Goal: Task Accomplishment & Management: Manage account settings

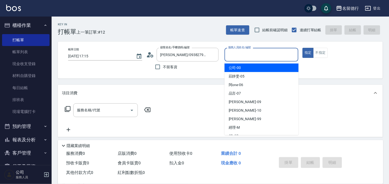
click at [236, 55] on input "服務人員姓名/編號" at bounding box center [262, 54] width 70 height 9
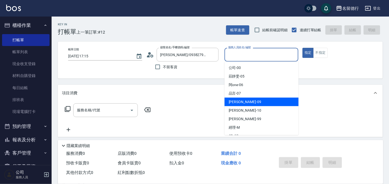
click at [243, 102] on div "[PERSON_NAME] -09" at bounding box center [262, 102] width 74 height 9
type input "[PERSON_NAME]-09"
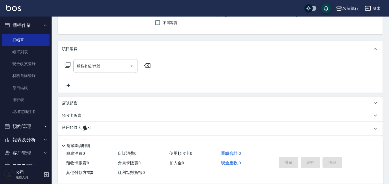
scroll to position [69, 0]
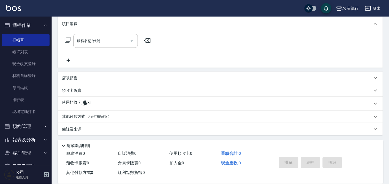
click at [71, 102] on p "使用預收卡" at bounding box center [71, 104] width 19 height 8
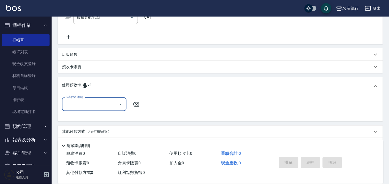
scroll to position [0, 0]
click at [75, 101] on input "卡券代號/名稱" at bounding box center [90, 104] width 52 height 9
click at [82, 116] on div "洗髮券售 剩餘1張" at bounding box center [94, 117] width 65 height 9
type input "洗髮券售"
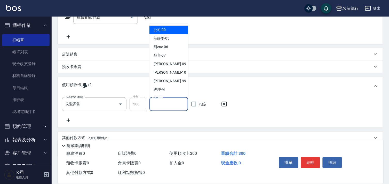
click at [164, 102] on input "洗髮-1" at bounding box center [169, 104] width 34 height 9
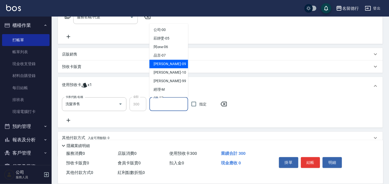
click at [165, 66] on span "[PERSON_NAME] -09" at bounding box center [170, 64] width 33 height 5
type input "[PERSON_NAME]-09"
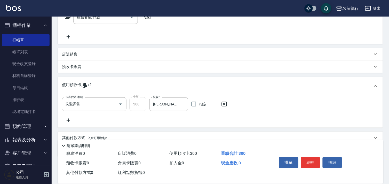
click at [69, 56] on p "店販銷售" at bounding box center [70, 54] width 16 height 5
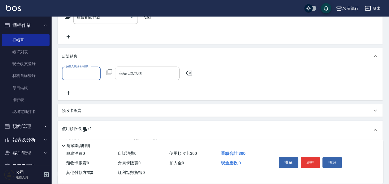
click at [70, 57] on p "店販銷售" at bounding box center [70, 56] width 16 height 5
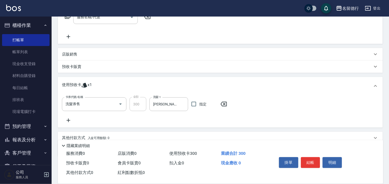
click at [74, 68] on p "預收卡販賣" at bounding box center [71, 66] width 19 height 5
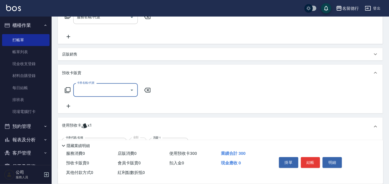
scroll to position [0, 0]
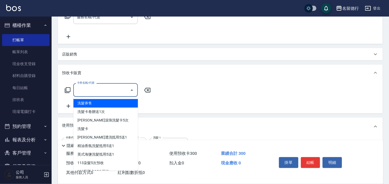
click at [97, 87] on input "卡券名稱/代號" at bounding box center [102, 90] width 52 height 9
click at [97, 102] on span "洗髮券售" at bounding box center [105, 103] width 65 height 9
type input "洗髮券售(991)"
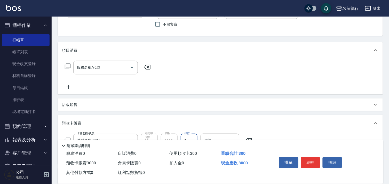
scroll to position [0, 0]
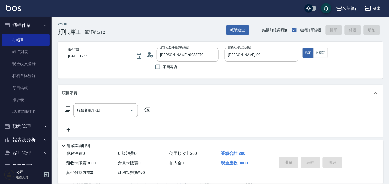
type input "[DATE] 18:01"
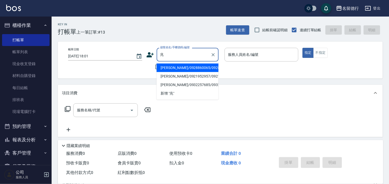
click at [171, 72] on li "[PERSON_NAME]/0928860065/0928860065" at bounding box center [188, 68] width 62 height 9
type input "[PERSON_NAME]/0928860065/0928860065"
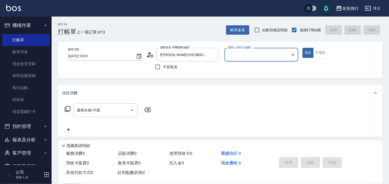
type input "[PERSON_NAME]-10"
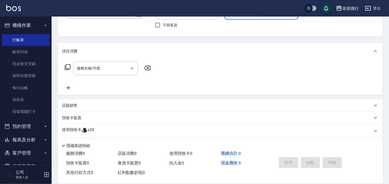
scroll to position [69, 0]
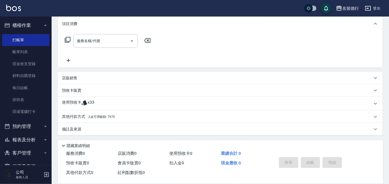
click at [76, 103] on p "使用預收卡" at bounding box center [71, 104] width 19 height 8
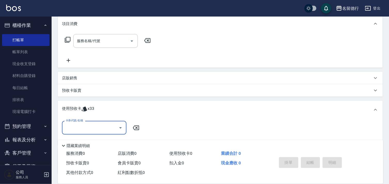
scroll to position [0, 0]
click at [73, 127] on input "卡券代號/名稱" at bounding box center [90, 127] width 52 height 9
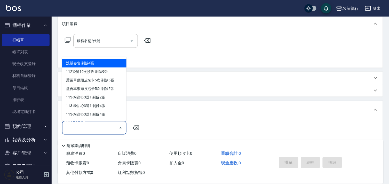
click at [77, 63] on div "洗髮券售 剩餘4張" at bounding box center [94, 63] width 65 height 9
type input "洗髮券售"
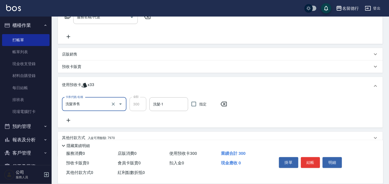
scroll to position [114, 0]
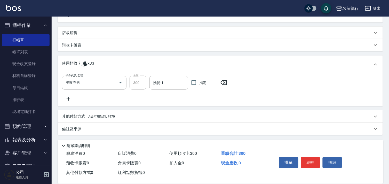
click at [70, 98] on icon at bounding box center [68, 99] width 13 height 6
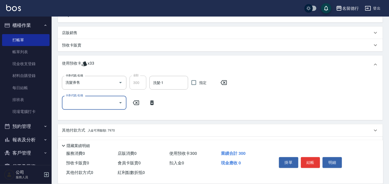
click at [72, 101] on input "卡券代號/名稱" at bounding box center [90, 102] width 52 height 9
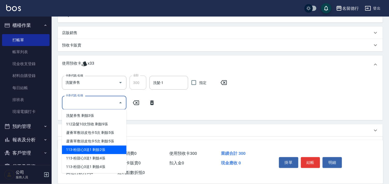
click at [89, 148] on div "113-粉甜心3送1 剩餘2張" at bounding box center [94, 150] width 65 height 9
type input "113-粉甜心3送1"
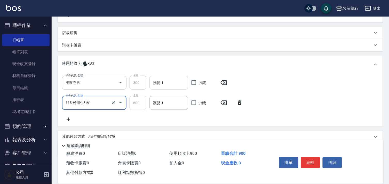
click at [177, 85] on input "洗髮-1" at bounding box center [169, 82] width 34 height 9
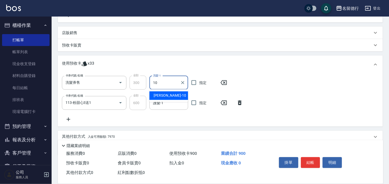
type input "[PERSON_NAME]-10"
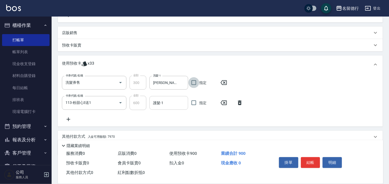
click at [161, 106] on input "護髮-1" at bounding box center [169, 102] width 34 height 9
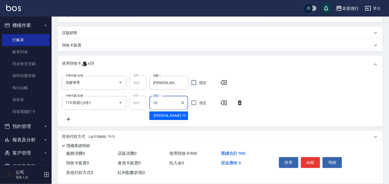
type input "[PERSON_NAME]-10"
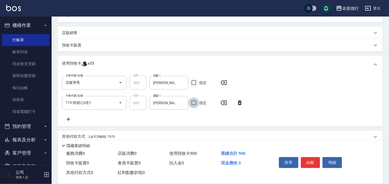
click at [195, 81] on input "指定" at bounding box center [194, 82] width 11 height 11
checkbox input "true"
click at [195, 104] on input "指定" at bounding box center [194, 102] width 11 height 11
checkbox input "true"
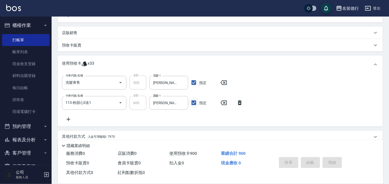
type input "[DATE] 18:28"
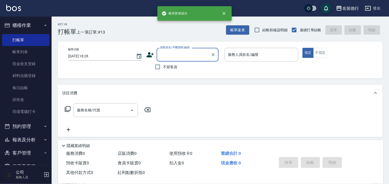
scroll to position [0, 0]
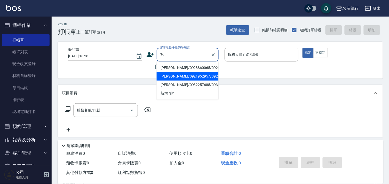
click at [181, 81] on li "[PERSON_NAME]/0921952957/0921952957" at bounding box center [188, 76] width 62 height 9
type input "[PERSON_NAME]/0921952957/0921952957"
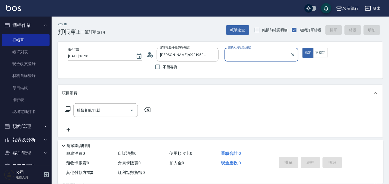
type input "[PERSON_NAME]-10"
click at [99, 110] on div "服務名稱/代號 服務名稱/代號" at bounding box center [105, 110] width 65 height 14
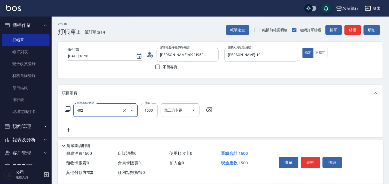
type input "燙髮(402)"
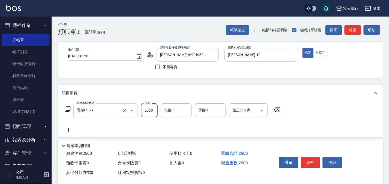
type input "2500"
type input "[PERSON_NAME]-10"
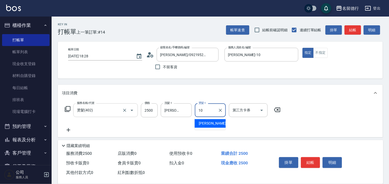
type input "[PERSON_NAME]-10"
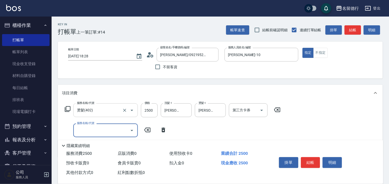
scroll to position [90, 0]
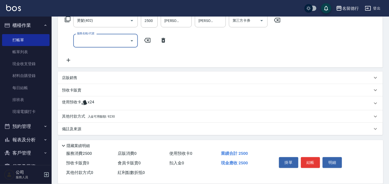
click at [71, 100] on p "使用預收卡" at bounding box center [71, 104] width 19 height 8
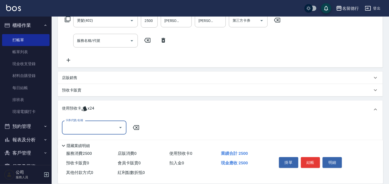
scroll to position [0, 0]
click at [76, 124] on input "卡券代號/名稱" at bounding box center [90, 127] width 52 height 9
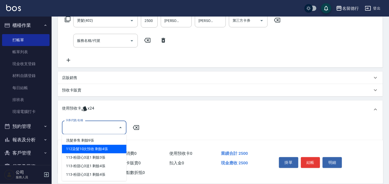
click at [86, 149] on div "112染髮10次預收 剩餘4張" at bounding box center [94, 149] width 65 height 9
type input "112染髮10次預收"
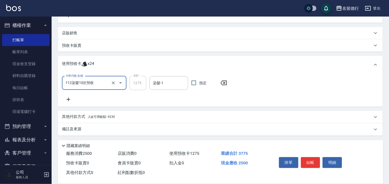
scroll to position [135, 0]
click at [68, 97] on icon at bounding box center [68, 99] width 13 height 6
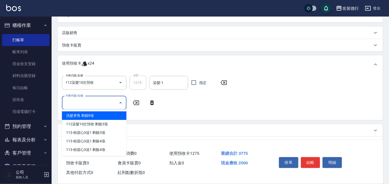
click at [74, 104] on input "卡券代號/名稱" at bounding box center [90, 102] width 52 height 9
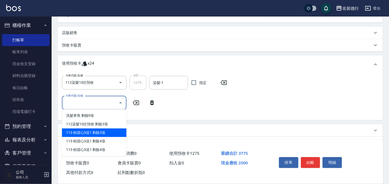
click at [84, 131] on div "113-粉甜心3送1 剩餘3張" at bounding box center [94, 132] width 65 height 9
type input "113-粉甜心3送1"
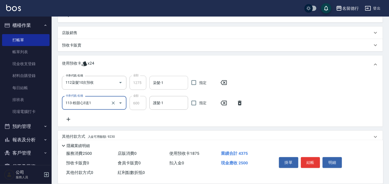
click at [157, 84] on div "染髮-1 染髮-1" at bounding box center [169, 83] width 39 height 14
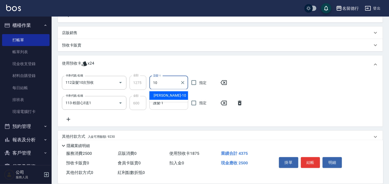
type input "[PERSON_NAME]-10"
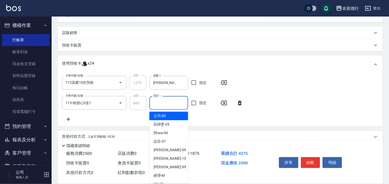
click at [160, 102] on div "護髮-1 護髮-1" at bounding box center [169, 103] width 39 height 14
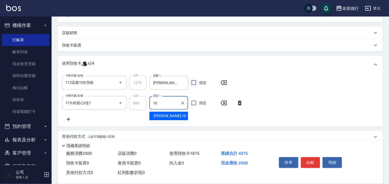
type input "[PERSON_NAME]-10"
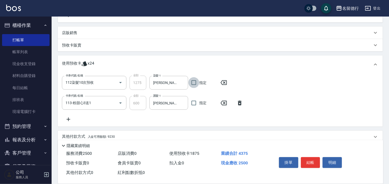
click at [193, 83] on input "指定" at bounding box center [194, 82] width 11 height 11
checkbox input "true"
click at [194, 104] on input "指定" at bounding box center [194, 103] width 11 height 11
checkbox input "true"
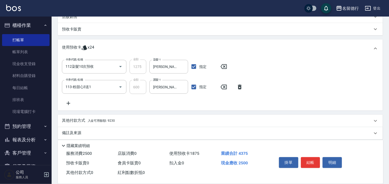
scroll to position [155, 0]
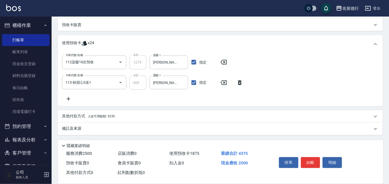
click at [99, 115] on span "入金可用餘額: 9230" at bounding box center [101, 117] width 27 height 4
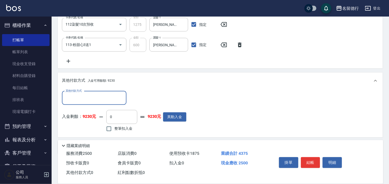
scroll to position [211, 0]
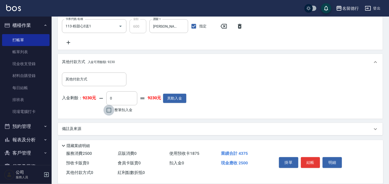
click at [108, 109] on input "整筆扣入金" at bounding box center [109, 110] width 11 height 11
checkbox input "true"
type input "2500"
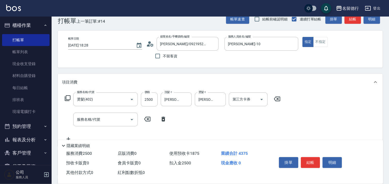
scroll to position [11, 0]
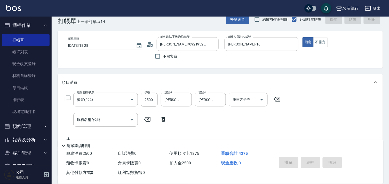
type input "[DATE] 18:30"
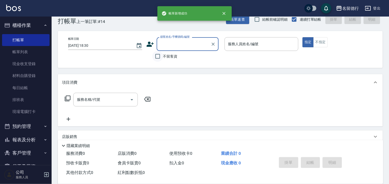
scroll to position [0, 0]
click at [158, 56] on input "不留客資" at bounding box center [157, 56] width 11 height 11
checkbox input "true"
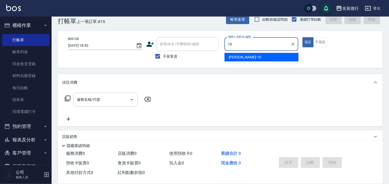
type input "[PERSON_NAME]-10"
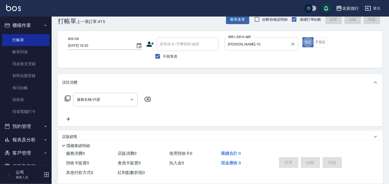
type button "true"
type input "3"
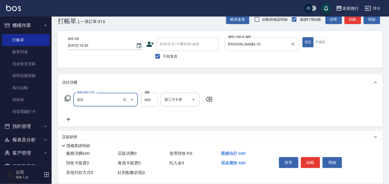
type input "剪髮(305)"
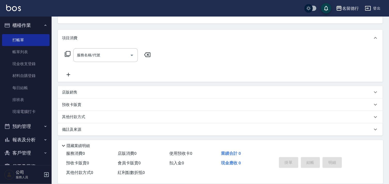
scroll to position [56, 0]
click at [67, 93] on p "店販銷售" at bounding box center [70, 91] width 16 height 5
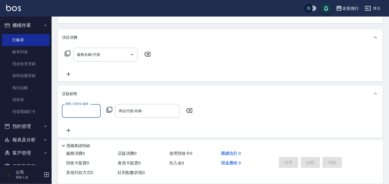
scroll to position [0, 0]
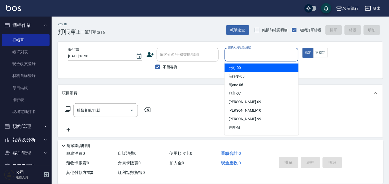
click at [232, 55] on input "服務人員姓名/編號" at bounding box center [262, 54] width 70 height 9
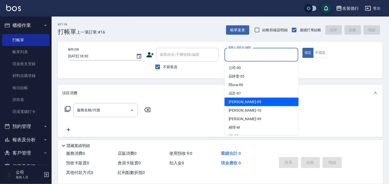
click at [233, 101] on span "[PERSON_NAME] -09" at bounding box center [245, 101] width 33 height 5
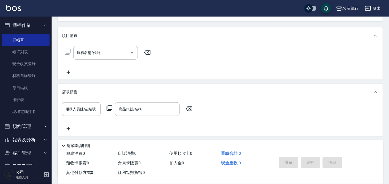
scroll to position [52, 0]
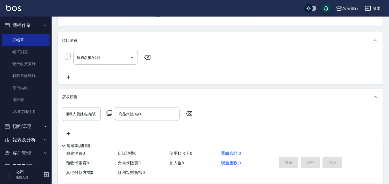
click at [92, 58] on div "服務名稱/代號 服務名稱/代號" at bounding box center [105, 58] width 65 height 14
type input "[PERSON_NAME]-09"
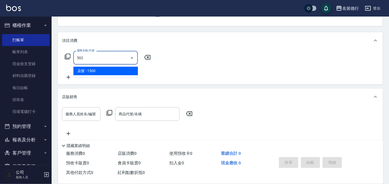
click at [103, 70] on span "染髮 - 1500" at bounding box center [105, 71] width 65 height 9
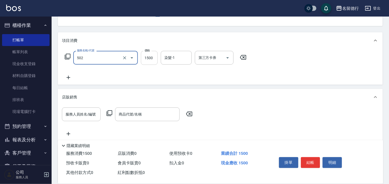
type input "染髮(502)"
click at [150, 55] on input "1500" at bounding box center [149, 58] width 17 height 14
type input "2500"
click at [177, 61] on input "染髮-1" at bounding box center [176, 57] width 26 height 9
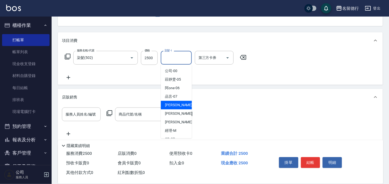
click at [179, 105] on div "[PERSON_NAME] -09" at bounding box center [176, 105] width 31 height 9
type input "[PERSON_NAME]-09"
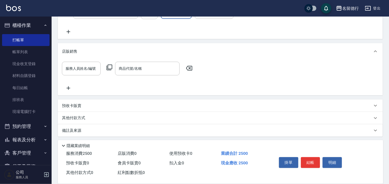
scroll to position [100, 0]
click at [76, 68] on input "服務人員姓名/編號" at bounding box center [81, 67] width 34 height 9
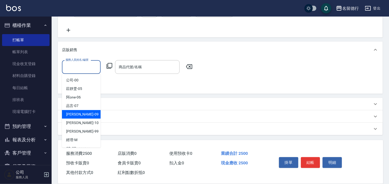
click at [73, 114] on span "[PERSON_NAME] -09" at bounding box center [82, 114] width 33 height 5
type input "[PERSON_NAME]-09"
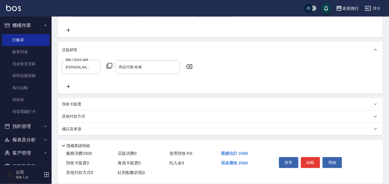
click at [110, 66] on icon at bounding box center [109, 66] width 6 height 6
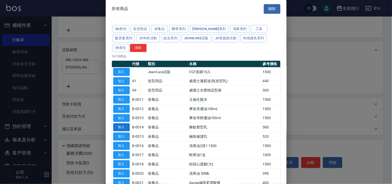
click at [115, 127] on button "加入" at bounding box center [121, 127] width 17 height 8
type input "舞動塑型乳"
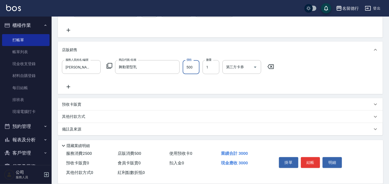
click at [188, 65] on input "500" at bounding box center [191, 67] width 17 height 14
type input "720"
click at [109, 116] on div "其他付款方式" at bounding box center [217, 117] width 311 height 6
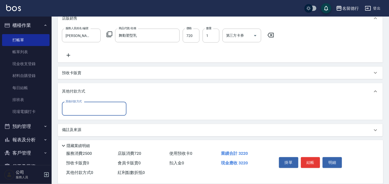
scroll to position [133, 0]
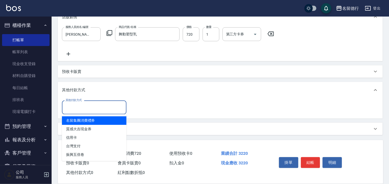
click at [70, 105] on input "其他付款方式" at bounding box center [94, 107] width 60 height 9
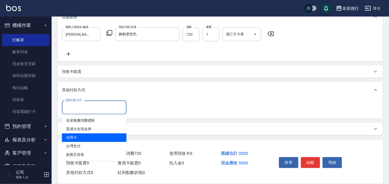
click at [74, 138] on span "信用卡" at bounding box center [94, 138] width 65 height 9
type input "信用卡"
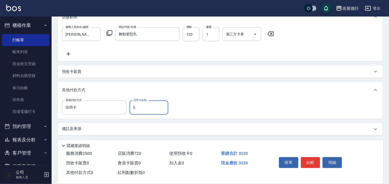
click at [140, 108] on input "0" at bounding box center [149, 108] width 39 height 14
type input "3220"
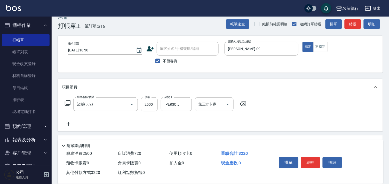
scroll to position [0, 0]
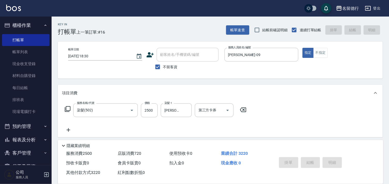
type input "[DATE] 18:33"
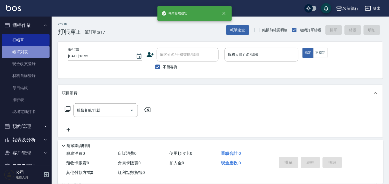
click at [26, 54] on link "帳單列表" at bounding box center [26, 52] width 48 height 12
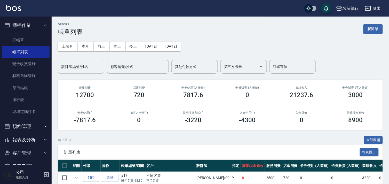
click at [67, 66] on input "設計師編號/姓名" at bounding box center [81, 66] width 42 height 9
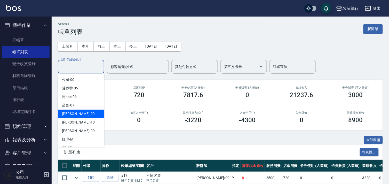
click at [68, 110] on div "[PERSON_NAME] -09" at bounding box center [81, 114] width 47 height 9
type input "[PERSON_NAME]-09"
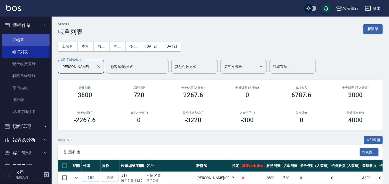
click at [21, 39] on link "打帳單" at bounding box center [26, 40] width 48 height 12
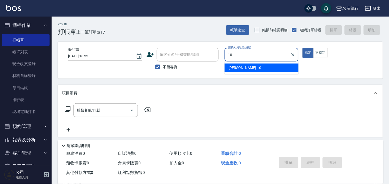
type input "[PERSON_NAME]-10"
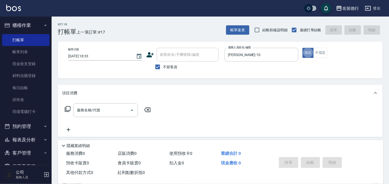
type button "true"
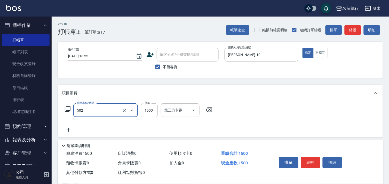
type input "染髮(502)"
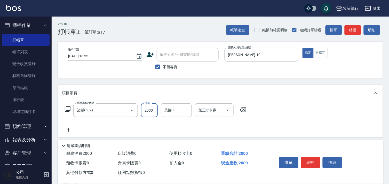
type input "2000"
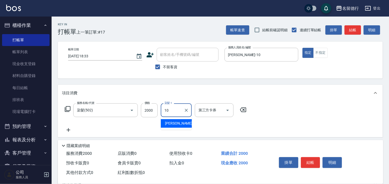
type input "[PERSON_NAME]-10"
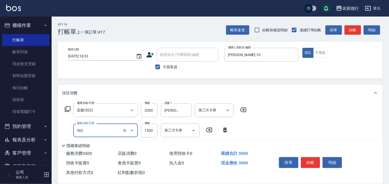
type input "染髮(502)"
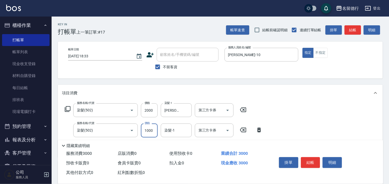
type input "1000"
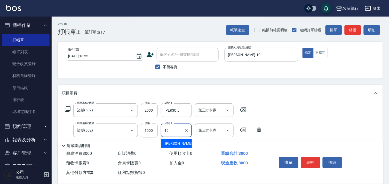
type input "[PERSON_NAME]-10"
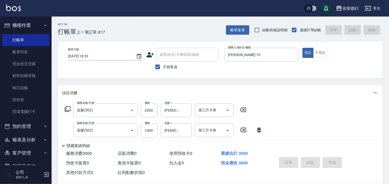
type input "[DATE] 18:36"
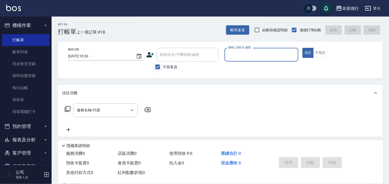
click at [159, 68] on input "不留客資" at bounding box center [157, 67] width 11 height 11
checkbox input "false"
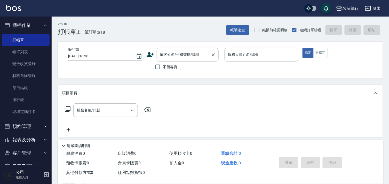
click at [169, 56] on div "顧客姓名/手機號碼/編號 顧客姓名/手機號碼/編號" at bounding box center [188, 55] width 62 height 14
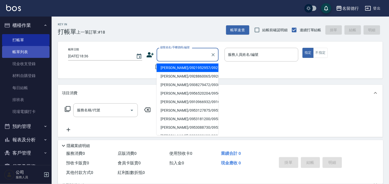
click at [27, 51] on link "帳單列表" at bounding box center [26, 52] width 48 height 12
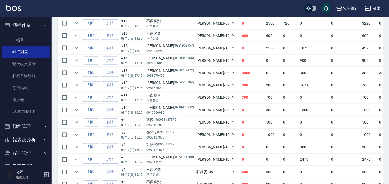
scroll to position [172, 0]
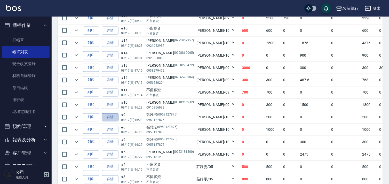
click at [108, 118] on link "詳情" at bounding box center [110, 117] width 17 height 8
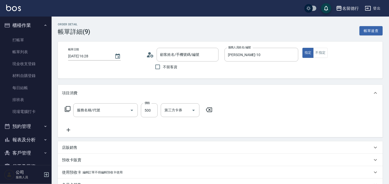
type input "[DATE] 16:28"
type input "[PERSON_NAME]-10"
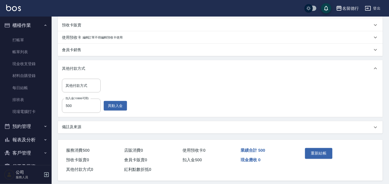
type input "[PERSON_NAME]/0953127875/0953127875"
type input "剪髮(301)"
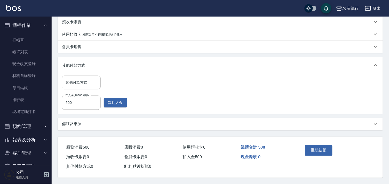
scroll to position [140, 0]
click at [109, 102] on button "異動入金" at bounding box center [115, 103] width 23 height 10
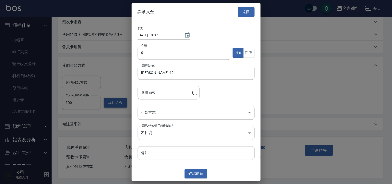
type input "[PERSON_NAME]/0953127875/0953127875"
click at [245, 10] on button "返回" at bounding box center [246, 12] width 17 height 10
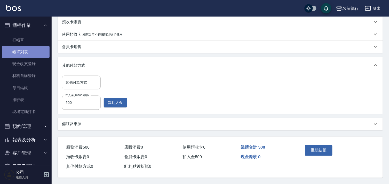
click at [26, 51] on link "帳單列表" at bounding box center [26, 52] width 48 height 12
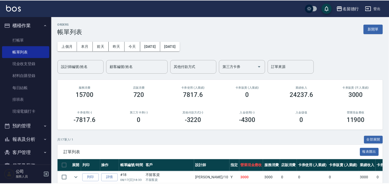
scroll to position [172, 0]
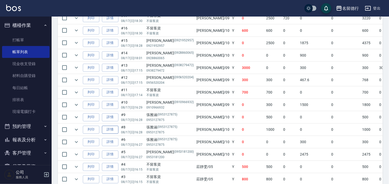
click at [110, 130] on link "詳情" at bounding box center [110, 130] width 17 height 8
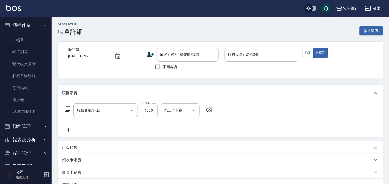
type input "[DATE] 16:28"
type input "[PERSON_NAME]-10"
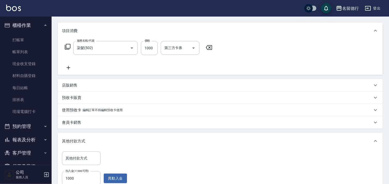
type input "染髮(502)"
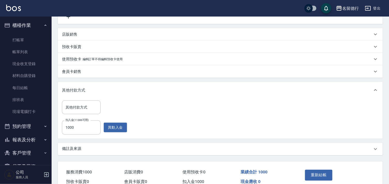
type input "[PERSON_NAME]/0953127875/0953127875"
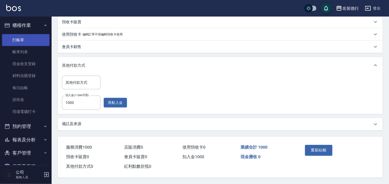
click at [21, 39] on link "打帳單" at bounding box center [26, 40] width 48 height 12
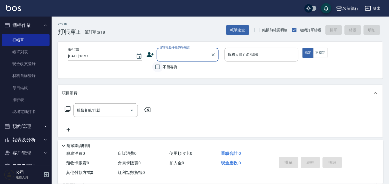
click at [160, 65] on input "不留客資" at bounding box center [157, 67] width 11 height 11
click at [156, 67] on input "不留客資" at bounding box center [157, 67] width 11 height 11
checkbox input "false"
click at [159, 56] on input "顧客姓名/手機號碼/編號" at bounding box center [184, 54] width 50 height 9
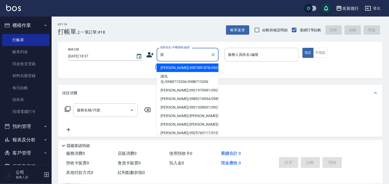
click at [184, 72] on li "[PERSON_NAME]/0937891878/0937891878" at bounding box center [188, 68] width 62 height 9
type input "[PERSON_NAME]/0937891878/0937891878"
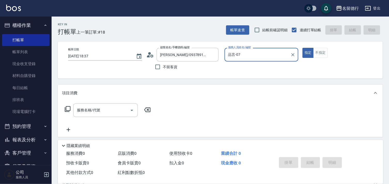
type input "品言-07"
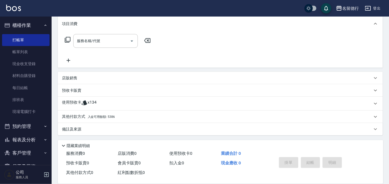
click at [81, 100] on p "使用預收卡" at bounding box center [71, 104] width 19 height 8
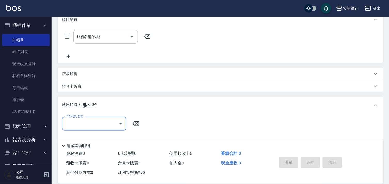
scroll to position [98, 0]
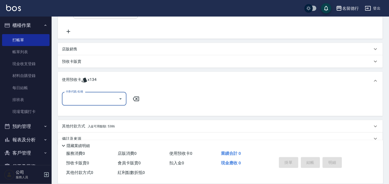
click at [91, 100] on input "卡券代號/名稱" at bounding box center [90, 98] width 52 height 9
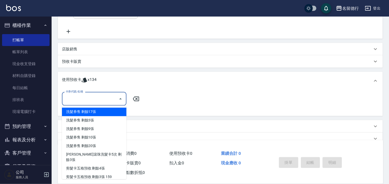
click at [112, 112] on div "洗髮券售 剩餘17張" at bounding box center [94, 112] width 65 height 9
type input "洗髮券售"
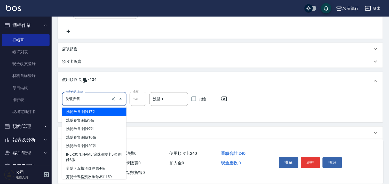
click at [82, 101] on input "洗髮券售" at bounding box center [86, 99] width 45 height 9
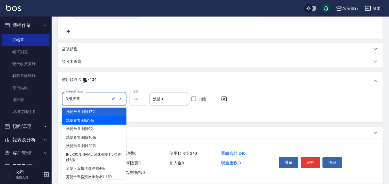
click at [87, 124] on div "洗髮券售 剩餘3張" at bounding box center [94, 120] width 65 height 9
type input "300"
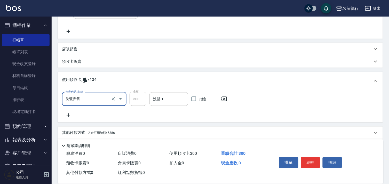
click at [183, 102] on input "洗髮-1" at bounding box center [169, 99] width 34 height 9
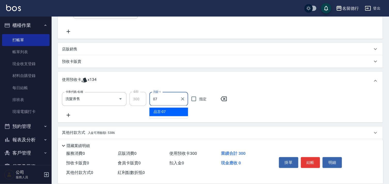
click at [167, 112] on div "品言 -07" at bounding box center [169, 112] width 39 height 9
type input "品言-07"
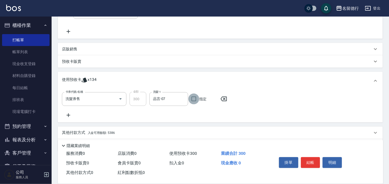
click at [193, 102] on input "指定" at bounding box center [194, 99] width 11 height 11
checkbox input "true"
click at [71, 114] on icon at bounding box center [68, 115] width 13 height 6
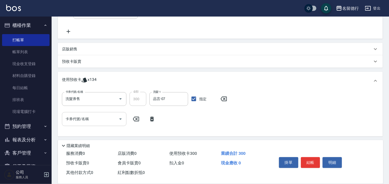
click at [80, 120] on input "卡券代號/名稱" at bounding box center [90, 118] width 52 height 9
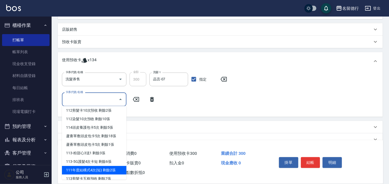
scroll to position [127, 0]
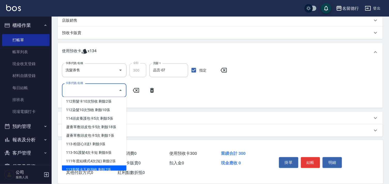
click at [93, 166] on div "113剪髮卡五格預收 剩餘7張" at bounding box center [94, 170] width 65 height 9
type input "113剪髮卡五格預收"
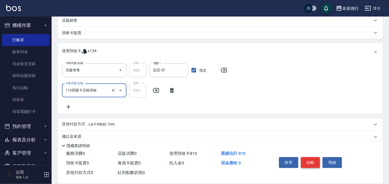
click at [311, 159] on button "結帳" at bounding box center [310, 162] width 19 height 11
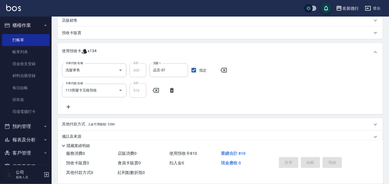
type input "[DATE] 19:07"
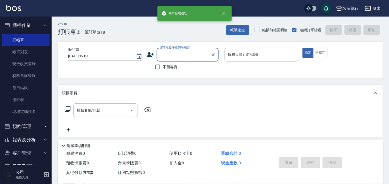
scroll to position [0, 0]
click at [167, 50] on input "顧客姓名/手機號碼/編號" at bounding box center [184, 54] width 50 height 9
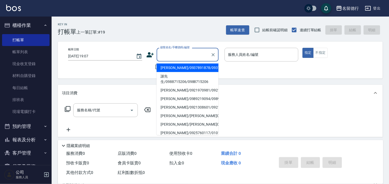
click at [170, 70] on li "[PERSON_NAME]/0937891878/0937891878" at bounding box center [188, 68] width 62 height 9
type input "[PERSON_NAME]/0937891878/0937891878"
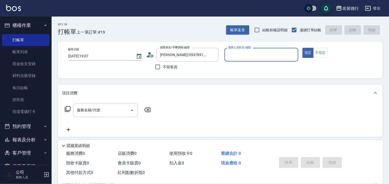
type input "品言-07"
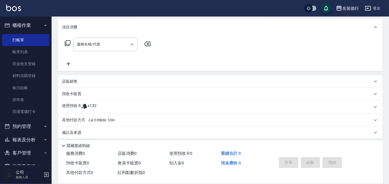
scroll to position [69, 0]
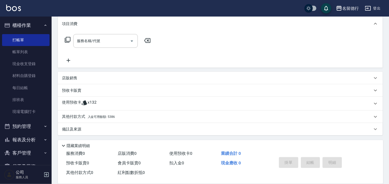
click at [98, 102] on div "使用預收卡 x132" at bounding box center [217, 104] width 311 height 8
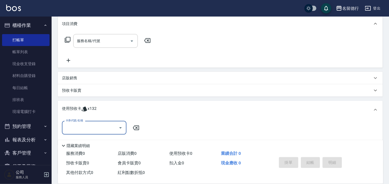
scroll to position [0, 0]
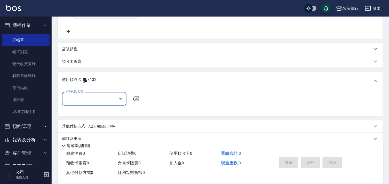
click at [93, 92] on div "卡券代號/名稱" at bounding box center [94, 99] width 65 height 14
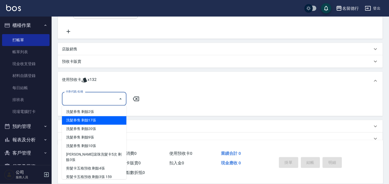
click at [103, 121] on div "洗髮券售 剩餘17張" at bounding box center [94, 120] width 65 height 9
type input "洗髮券售"
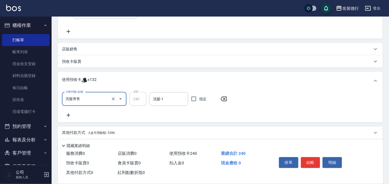
click at [81, 100] on input "洗髮券售" at bounding box center [86, 99] width 45 height 9
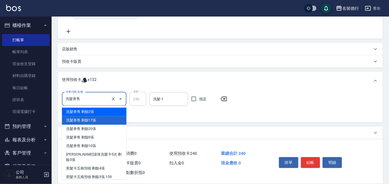
click at [89, 113] on div "洗髮券售 剩餘2張" at bounding box center [94, 112] width 65 height 9
type input "300"
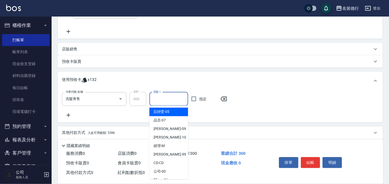
click at [161, 98] on input "洗髮-1" at bounding box center [169, 99] width 34 height 9
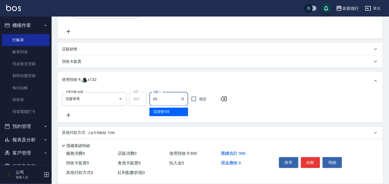
drag, startPoint x: 168, startPoint y: 112, endPoint x: 181, endPoint y: 107, distance: 13.6
click at [169, 112] on span "[PERSON_NAME]-05" at bounding box center [162, 111] width 16 height 5
type input "[PERSON_NAME]-05"
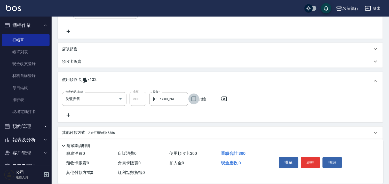
click at [190, 99] on input "指定" at bounding box center [194, 99] width 11 height 11
checkbox input "true"
click at [70, 116] on icon at bounding box center [68, 115] width 13 height 6
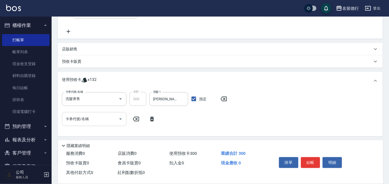
click at [80, 118] on input "卡券代號/名稱" at bounding box center [90, 118] width 52 height 9
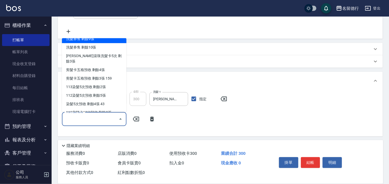
scroll to position [101, 0]
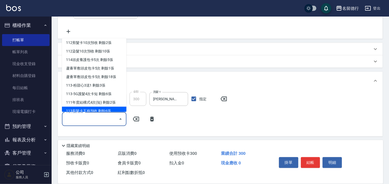
click at [100, 107] on div "113剪髮卡五格預收 剩餘6張" at bounding box center [94, 111] width 65 height 9
type input "113剪髮卡五格預收"
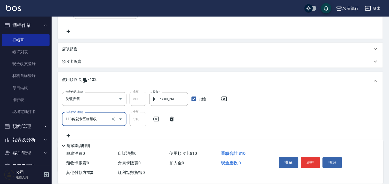
scroll to position [135, 0]
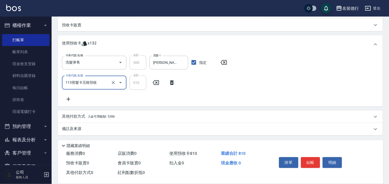
click at [69, 99] on icon at bounding box center [68, 99] width 13 height 6
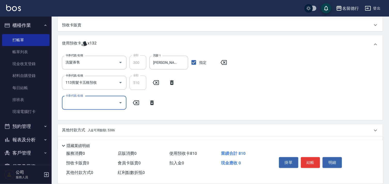
click at [78, 105] on input "卡券代號/名稱" at bounding box center [90, 102] width 52 height 9
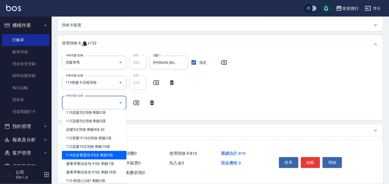
scroll to position [86, 0]
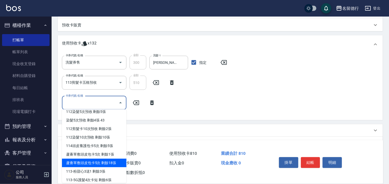
click at [102, 159] on div "蘆薈單敷頭皮包卡5次 剩餘18張" at bounding box center [94, 163] width 65 height 9
type input "蘆薈單敷頭皮包卡5次"
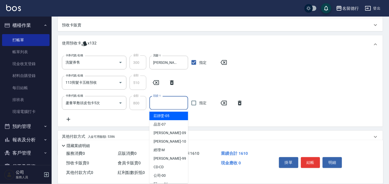
click at [165, 102] on input "頭皮-1" at bounding box center [169, 102] width 34 height 9
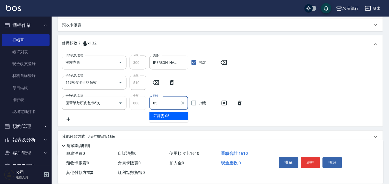
click at [179, 118] on div "[PERSON_NAME]-05" at bounding box center [169, 116] width 39 height 9
type input "[PERSON_NAME]-05"
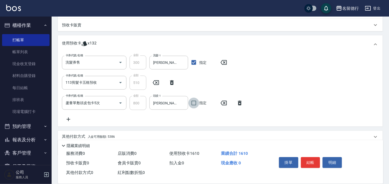
click at [198, 104] on input "指定" at bounding box center [194, 103] width 11 height 11
checkbox input "true"
click at [311, 161] on button "結帳" at bounding box center [310, 162] width 19 height 11
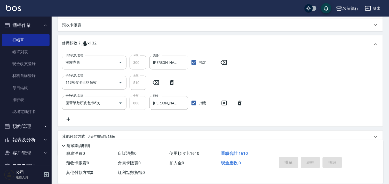
type input "[DATE] 19:08"
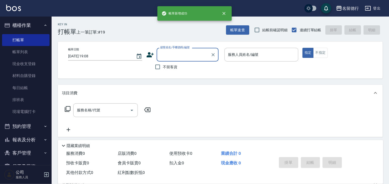
scroll to position [0, 0]
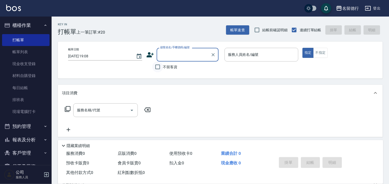
click at [160, 68] on input "不留客資" at bounding box center [157, 67] width 11 height 11
checkbox input "true"
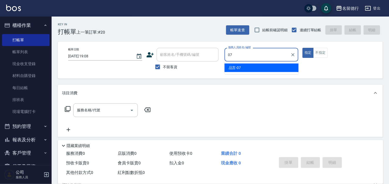
click at [242, 69] on div "品言 -07" at bounding box center [262, 68] width 74 height 9
type input "品言-07"
click at [104, 110] on input "服務名稱/代號" at bounding box center [102, 110] width 52 height 9
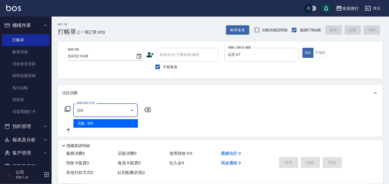
click at [95, 124] on span "洗髮 - 300" at bounding box center [105, 123] width 65 height 9
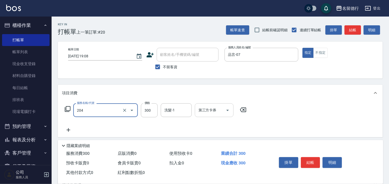
click at [182, 109] on input "洗髮-1" at bounding box center [176, 110] width 26 height 9
type input "洗髮(204)"
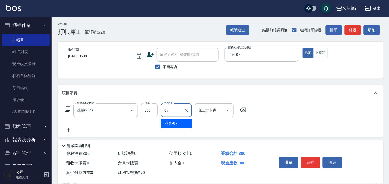
click at [177, 124] on span "品言 -07" at bounding box center [171, 123] width 12 height 5
type input "品言-07"
click at [66, 127] on icon at bounding box center [68, 130] width 13 height 6
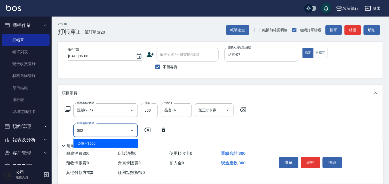
click at [115, 141] on span "染髮 - 1500" at bounding box center [105, 143] width 65 height 9
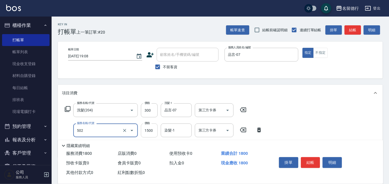
type input "染髮(502)"
click at [148, 132] on input "1500" at bounding box center [149, 131] width 17 height 14
type input "1000"
click at [172, 132] on div "染髮-1 染髮-1" at bounding box center [176, 131] width 31 height 14
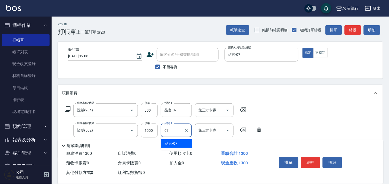
click at [177, 143] on span "品言 -07" at bounding box center [171, 143] width 12 height 5
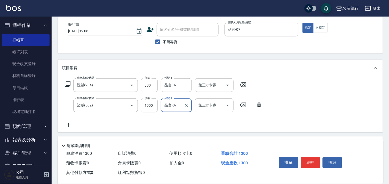
scroll to position [29, 0]
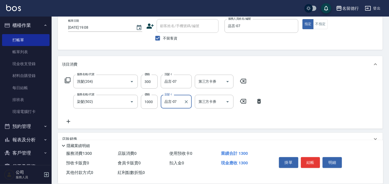
type input "品言-07"
click at [66, 123] on icon at bounding box center [68, 121] width 13 height 6
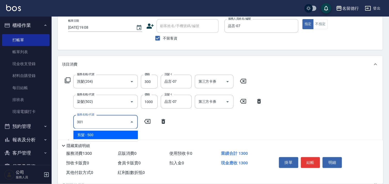
click at [113, 132] on span "剪髮 - 500" at bounding box center [105, 135] width 65 height 9
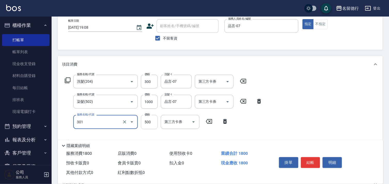
click at [149, 120] on input "500" at bounding box center [149, 122] width 17 height 14
type input "剪髮(301)"
type input "600"
click at [342, 110] on div "服務名稱/代號 洗髮(204) 服務名稱/代號 價格 300 價格 洗髮-1 品言-07 洗髮-1 第三方卡券 第三方卡券 服務名稱/代號 染髮(502) 服…" at bounding box center [220, 111] width 325 height 76
click at [312, 159] on button "結帳" at bounding box center [310, 162] width 19 height 11
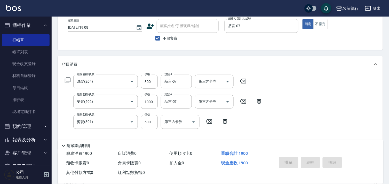
type input "[DATE] 19:09"
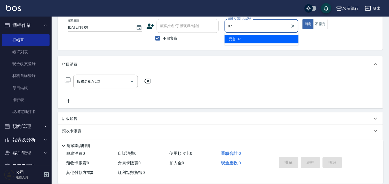
click at [234, 39] on span "品言 -07" at bounding box center [235, 38] width 12 height 5
type input "品言-07"
click at [80, 86] on input "服務名稱/代號" at bounding box center [102, 81] width 52 height 9
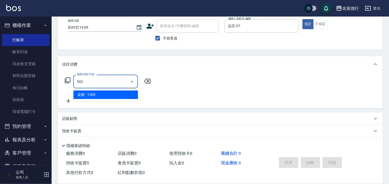
click at [103, 93] on span "染髮 - 1500" at bounding box center [105, 94] width 65 height 9
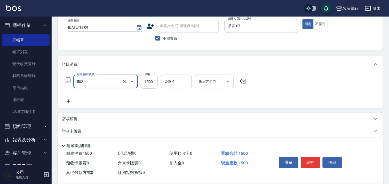
click at [152, 80] on input "1500" at bounding box center [149, 82] width 17 height 14
type input "染髮(502)"
type input "2000"
click at [173, 82] on input "染髮-1" at bounding box center [176, 81] width 26 height 9
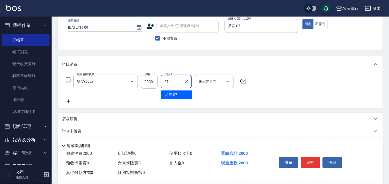
click at [174, 93] on span "品言 -07" at bounding box center [171, 94] width 12 height 5
type input "品言-07"
click at [282, 102] on div "服務名稱/代號 染髮(502) 服務名稱/代號 價格 2000 價格 染髮-1 品言-07 染髮-1 第三方卡券 第三方卡券" at bounding box center [220, 91] width 325 height 36
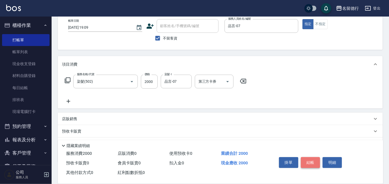
click at [313, 163] on button "結帳" at bounding box center [310, 162] width 19 height 11
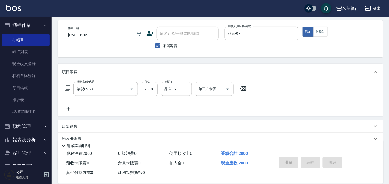
scroll to position [0, 0]
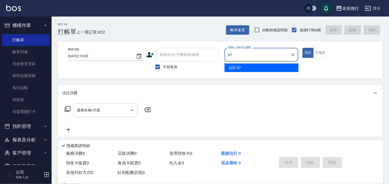
drag, startPoint x: 248, startPoint y: 70, endPoint x: 145, endPoint y: 66, distance: 103.2
click at [248, 69] on div "品言 -07" at bounding box center [262, 68] width 74 height 9
type input "品言-07"
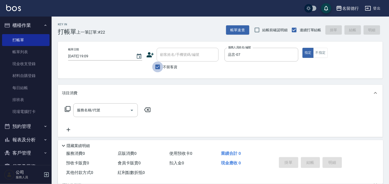
click at [156, 68] on input "不留客資" at bounding box center [157, 67] width 11 height 11
checkbox input "false"
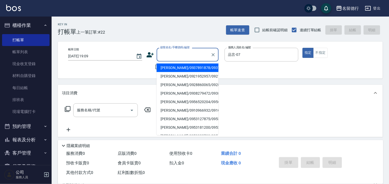
click at [162, 56] on input "顧客姓名/手機號碼/編號" at bounding box center [184, 54] width 50 height 9
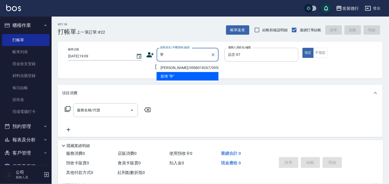
click at [184, 70] on li "[PERSON_NAME]/0958018267/0958018267" at bounding box center [188, 68] width 62 height 9
type input "[PERSON_NAME]/0958018267/0958018267"
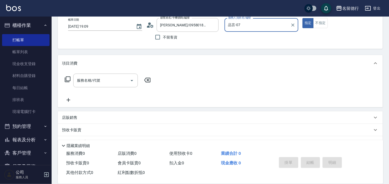
scroll to position [69, 0]
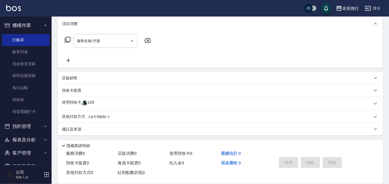
click at [81, 102] on icon at bounding box center [84, 103] width 6 height 6
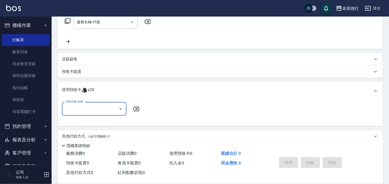
scroll to position [98, 0]
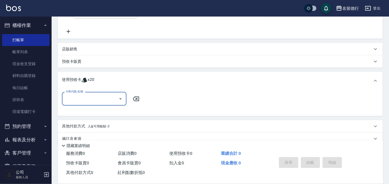
click at [81, 100] on input "卡券代號/名稱" at bounding box center [90, 98] width 52 height 9
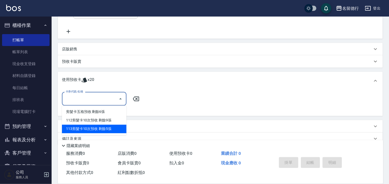
click at [98, 128] on div "113剪髮卡10次預收 剩餘5張" at bounding box center [94, 129] width 65 height 9
type input "113剪髮卡10次預收"
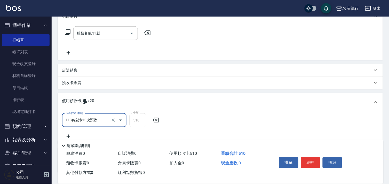
scroll to position [41, 0]
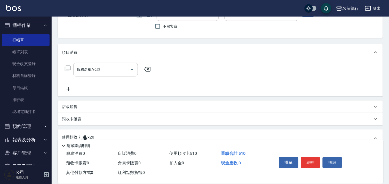
click at [98, 68] on div "服務名稱/代號 服務名稱/代號" at bounding box center [105, 70] width 65 height 14
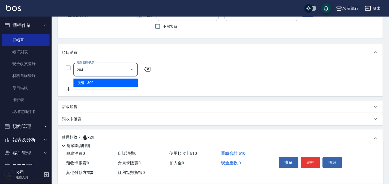
type input "204"
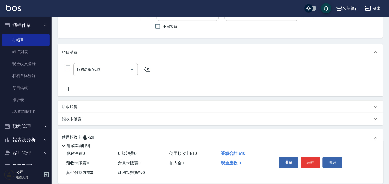
click at [118, 99] on div "項目消費 服務名稱/代號 服務名稱/代號 店販銷售 服務人員姓名/編號 服務人員姓名/編號 商品代號/名稱 商品代號/名稱 預收卡販賣 卡券名稱/代號 卡券名…" at bounding box center [220, 126] width 325 height 165
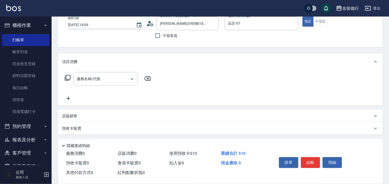
scroll to position [28, 0]
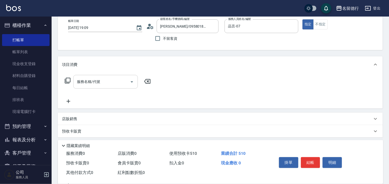
click at [96, 81] on div "服務名稱/代號 服務名稱/代號" at bounding box center [105, 82] width 65 height 14
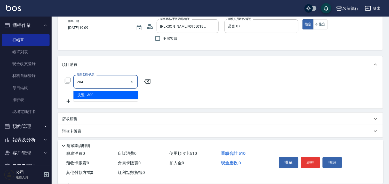
click at [115, 95] on span "洗髮 - 300" at bounding box center [105, 95] width 65 height 9
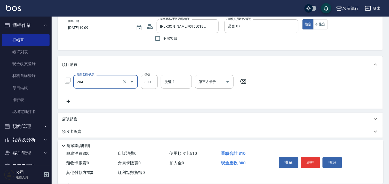
click at [170, 81] on div "洗髮-1 洗髮-1" at bounding box center [176, 82] width 31 height 14
type input "洗髮(204)"
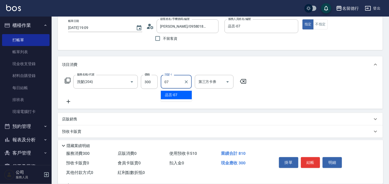
click at [181, 90] on ul "品言 -07" at bounding box center [176, 95] width 31 height 13
click at [171, 93] on span "品言 -07" at bounding box center [171, 94] width 12 height 5
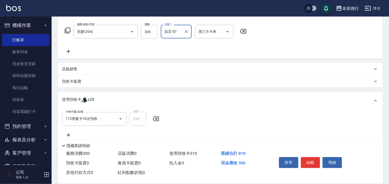
scroll to position [86, 0]
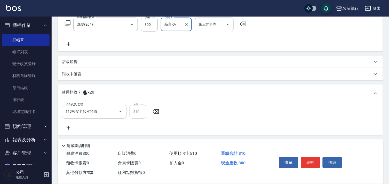
type input "品言-07"
click at [68, 43] on icon at bounding box center [68, 44] width 13 height 6
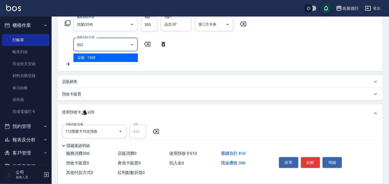
click at [98, 57] on span "染髮 - 1500" at bounding box center [105, 57] width 65 height 9
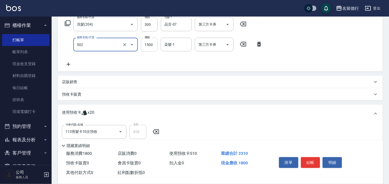
click at [146, 46] on input "1500" at bounding box center [149, 45] width 17 height 14
type input "染髮(502)"
type input "1000"
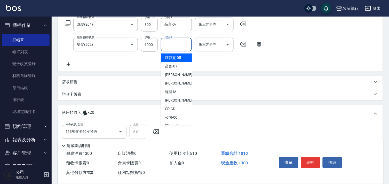
click at [176, 44] on input "染髮-1" at bounding box center [176, 44] width 26 height 9
click at [174, 59] on span "品言 -07" at bounding box center [171, 57] width 12 height 5
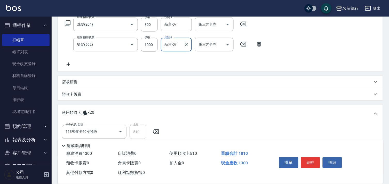
scroll to position [135, 0]
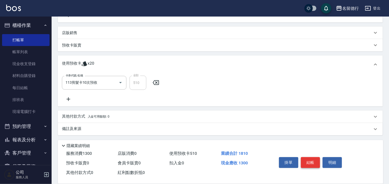
type input "品言-07"
click at [308, 159] on button "結帳" at bounding box center [310, 162] width 19 height 11
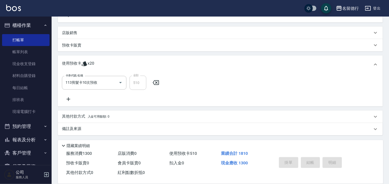
type input "[DATE] 19:10"
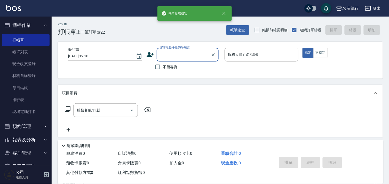
scroll to position [0, 0]
click at [171, 56] on input "顧客姓名/手機號碼/編號" at bounding box center [184, 54] width 50 height 9
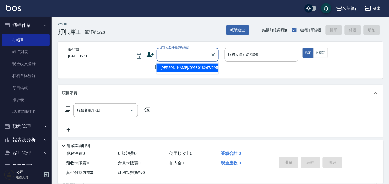
click at [170, 71] on li "[PERSON_NAME]/0958018267/0958018267" at bounding box center [188, 68] width 62 height 9
type input "[PERSON_NAME]/0958018267/0958018267"
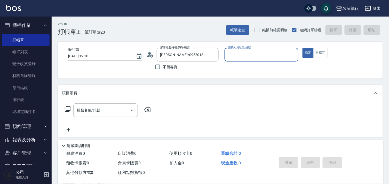
type input "品言-07"
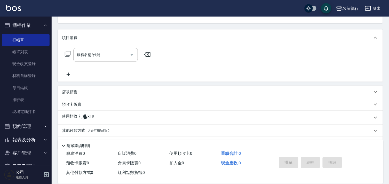
scroll to position [57, 0]
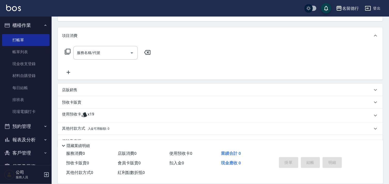
click at [74, 115] on p "使用預收卡" at bounding box center [71, 116] width 19 height 8
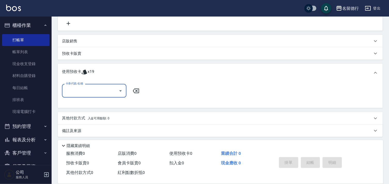
scroll to position [108, 0]
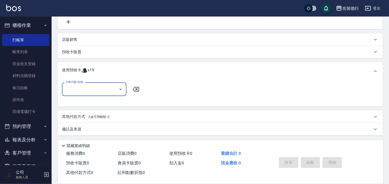
click at [102, 91] on input "卡券代號/名稱" at bounding box center [90, 89] width 52 height 9
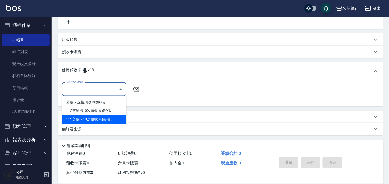
click at [103, 117] on div "113剪髮卡10次預收 剩餘4張" at bounding box center [94, 119] width 65 height 9
type input "113剪髮卡10次預收"
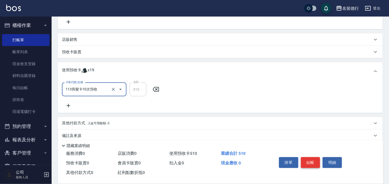
click at [309, 159] on button "結帳" at bounding box center [310, 162] width 19 height 11
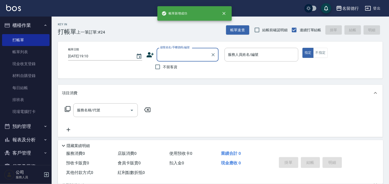
scroll to position [0, 0]
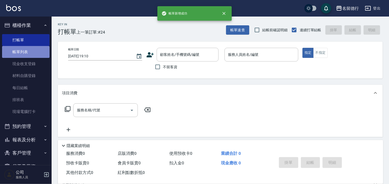
click at [34, 53] on link "帳單列表" at bounding box center [26, 52] width 48 height 12
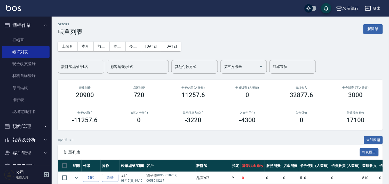
click at [73, 70] on input "設計師編號/姓名" at bounding box center [81, 66] width 42 height 9
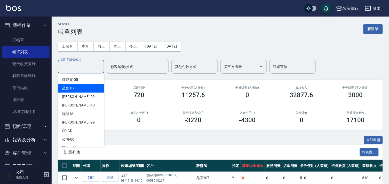
click at [90, 88] on div "品言 -07" at bounding box center [81, 88] width 47 height 9
type input "品言-07"
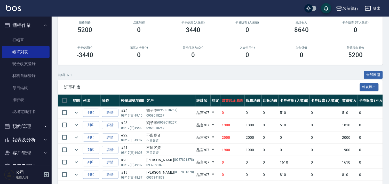
scroll to position [87, 0]
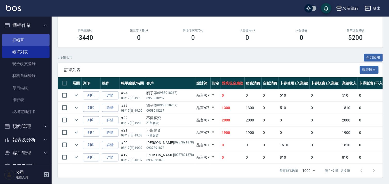
click at [30, 35] on link "打帳單" at bounding box center [26, 40] width 48 height 12
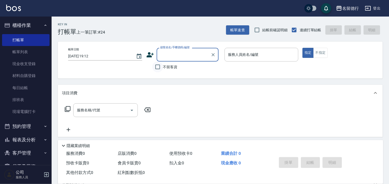
click at [158, 65] on input "不留客資" at bounding box center [157, 67] width 11 height 11
checkbox input "true"
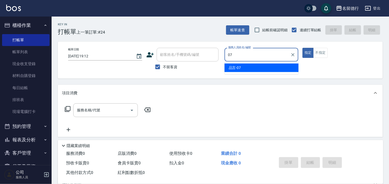
click at [235, 68] on span "品言 -07" at bounding box center [235, 67] width 12 height 5
type input "品言-07"
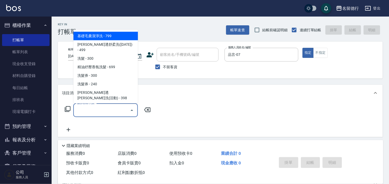
click at [87, 109] on div "服務名稱/代號 服務名稱/代號" at bounding box center [105, 110] width 65 height 14
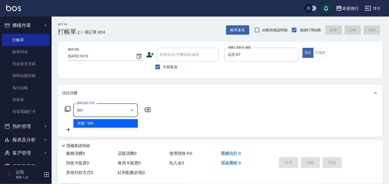
click at [88, 123] on span "剪髮 - 500" at bounding box center [105, 123] width 65 height 9
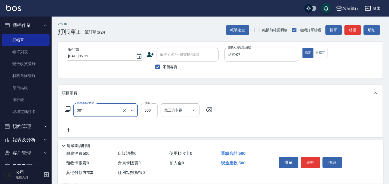
type input "剪髮(301)"
click at [158, 131] on div "服務名稱/代號 剪髮(301) 服務名稱/代號 價格 500 價格 第三方卡券 第三方卡券" at bounding box center [139, 118] width 154 height 30
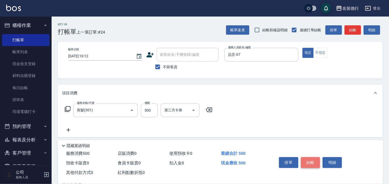
click at [308, 159] on button "結帳" at bounding box center [310, 162] width 19 height 11
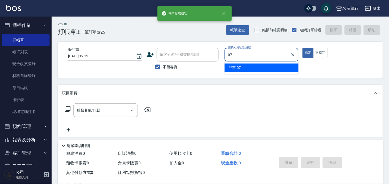
click at [257, 67] on div "品言 -07" at bounding box center [262, 68] width 74 height 9
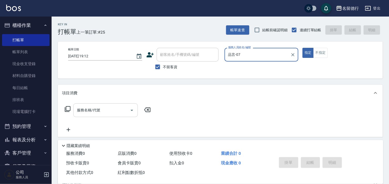
type input "品言-07"
click at [88, 107] on input "服務名稱/代號" at bounding box center [102, 110] width 52 height 9
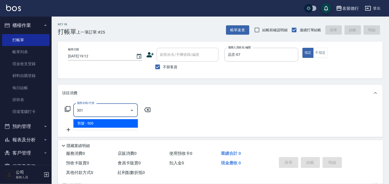
click at [109, 126] on span "剪髮 - 500" at bounding box center [105, 123] width 65 height 9
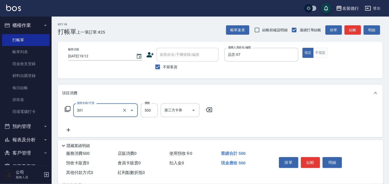
type input "剪髮(301)"
click at [176, 129] on div "服務名稱/代號 剪髮(301) 服務名稱/代號 價格 500 價格 第三方卡券 第三方卡券" at bounding box center [139, 118] width 154 height 30
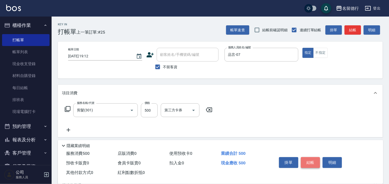
click at [310, 157] on button "結帳" at bounding box center [310, 162] width 19 height 11
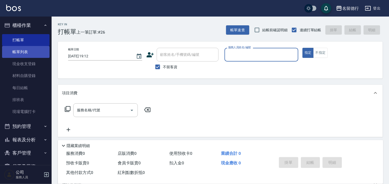
click at [34, 50] on link "帳單列表" at bounding box center [26, 52] width 48 height 12
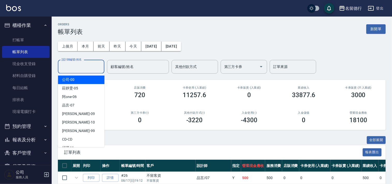
click at [64, 65] on div "設計師編號/姓名 設計師編號/姓名" at bounding box center [81, 67] width 47 height 14
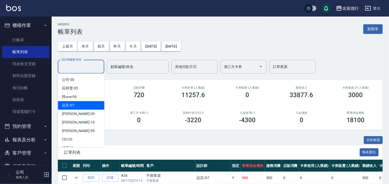
click at [82, 106] on div "品言 -07" at bounding box center [81, 105] width 47 height 9
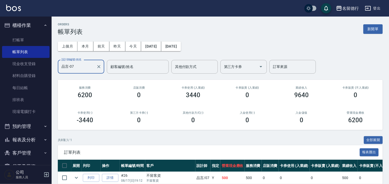
click at [86, 71] on input "品言-07" at bounding box center [77, 66] width 34 height 9
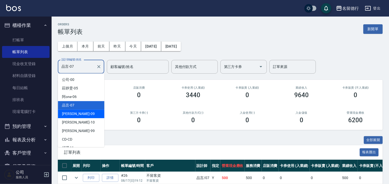
click at [80, 114] on div "[PERSON_NAME] -09" at bounding box center [81, 114] width 47 height 9
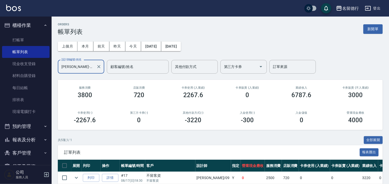
click at [73, 67] on input "[PERSON_NAME]-09" at bounding box center [77, 66] width 34 height 9
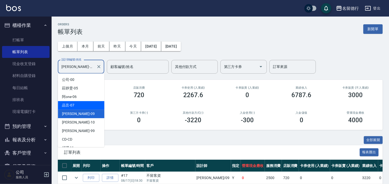
click at [73, 105] on span "品言 -07" at bounding box center [68, 105] width 12 height 5
type input "品言-07"
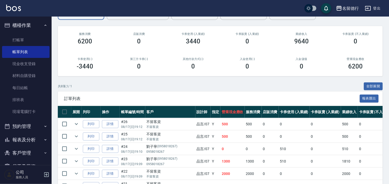
scroll to position [112, 0]
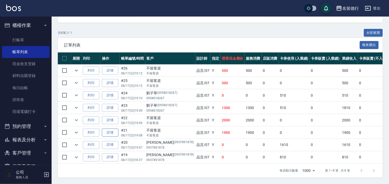
click at [113, 130] on link "詳情" at bounding box center [110, 133] width 17 height 8
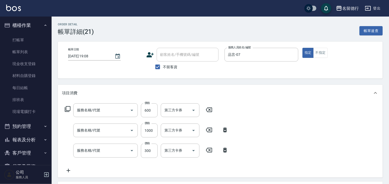
type input "[DATE] 19:08"
checkbox input "true"
type input "品言-07"
type input "剪髮(301)"
type input "染髮(502)"
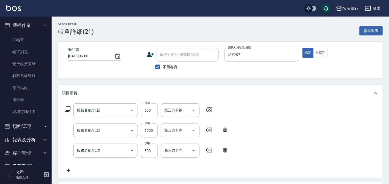
type input "洗髮(204)"
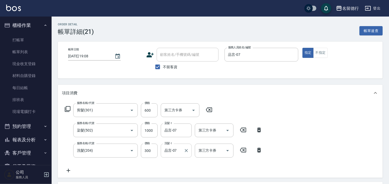
click at [180, 151] on input "品言-07" at bounding box center [172, 150] width 19 height 9
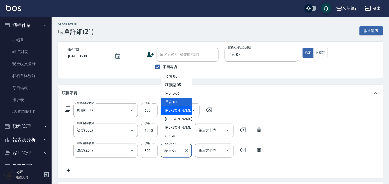
click at [179, 110] on div "[PERSON_NAME] -09" at bounding box center [176, 110] width 31 height 9
type input "[PERSON_NAME]-09"
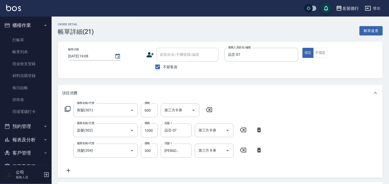
click at [314, 165] on div "服務名稱/代號 剪髮(301) 服務名稱/代號 價格 600 價格 第三方卡券 第三方卡券 服務名稱/代號 染髮(502) 服務名稱/代號 價格 1000 價…" at bounding box center [220, 139] width 325 height 76
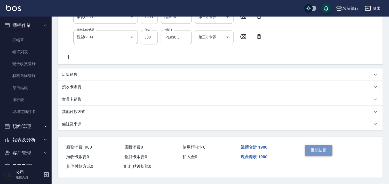
click at [318, 145] on button "重新結帳" at bounding box center [318, 150] width 27 height 11
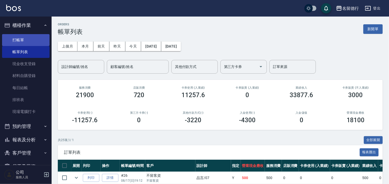
click at [13, 38] on link "打帳單" at bounding box center [26, 40] width 48 height 12
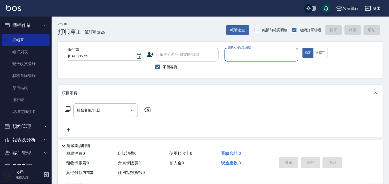
click at [236, 49] on label "服務人員姓名/編號" at bounding box center [239, 47] width 23 height 4
click at [236, 50] on input "服務人員姓名/編號" at bounding box center [262, 54] width 70 height 9
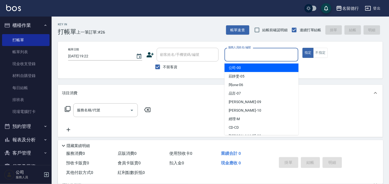
click at [234, 54] on input "服務人員姓名/編號" at bounding box center [262, 54] width 70 height 9
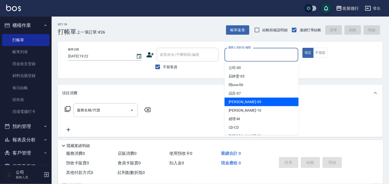
click at [231, 99] on span "[PERSON_NAME] -09" at bounding box center [245, 101] width 33 height 5
type input "[PERSON_NAME]-09"
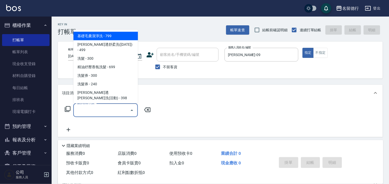
click at [98, 109] on div "服務名稱/代號 服務名稱/代號" at bounding box center [105, 110] width 65 height 14
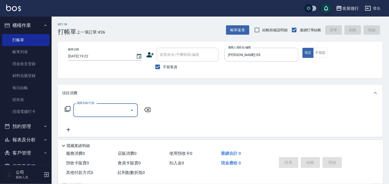
click at [92, 111] on input "服務名稱/代號" at bounding box center [102, 110] width 52 height 9
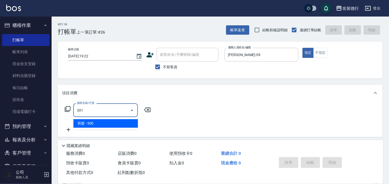
click at [104, 126] on span "剪髮 - 500" at bounding box center [105, 123] width 65 height 9
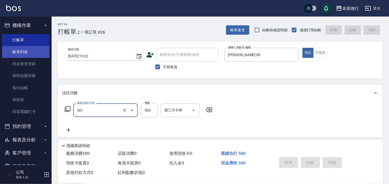
type input "301"
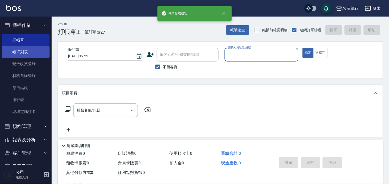
click at [17, 52] on link "帳單列表" at bounding box center [26, 52] width 48 height 12
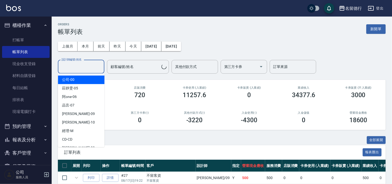
click at [67, 64] on div "設計師編號/姓名 設計師編號/姓名" at bounding box center [81, 67] width 47 height 14
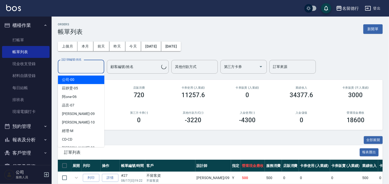
click at [68, 89] on span "[PERSON_NAME]-05" at bounding box center [70, 88] width 16 height 5
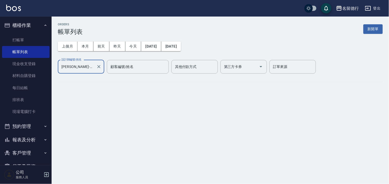
type input "[PERSON_NAME]-05"
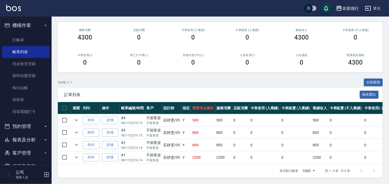
scroll to position [62, 0]
click at [18, 38] on link "打帳單" at bounding box center [26, 40] width 48 height 12
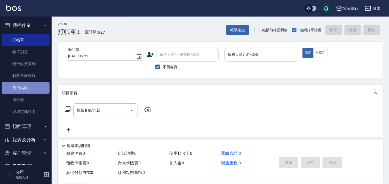
click at [25, 88] on link "每日結帳" at bounding box center [26, 88] width 48 height 12
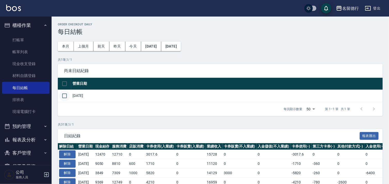
click at [64, 95] on input "checkbox" at bounding box center [64, 95] width 11 height 11
checkbox input "true"
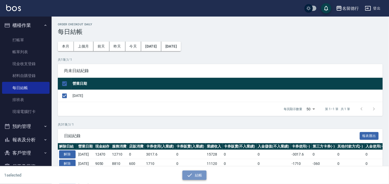
click at [191, 178] on icon "button" at bounding box center [190, 175] width 6 height 6
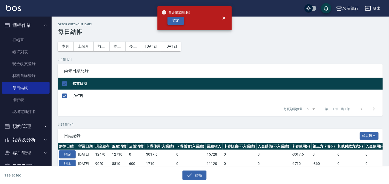
click at [172, 22] on button "確定" at bounding box center [176, 21] width 17 height 8
checkbox input "false"
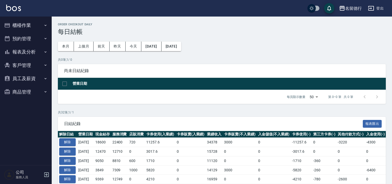
click at [21, 51] on button "報表及分析" at bounding box center [26, 51] width 48 height 13
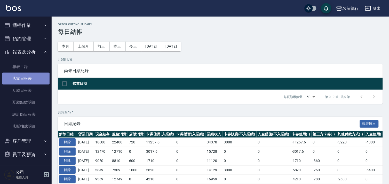
click at [27, 78] on link "店家日報表" at bounding box center [26, 79] width 48 height 12
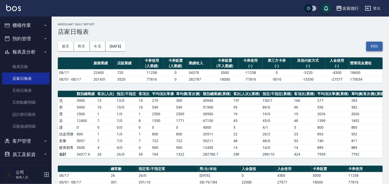
click at [378, 46] on button "列印" at bounding box center [375, 47] width 17 height 10
click at [25, 114] on link "設計師日報表" at bounding box center [26, 115] width 48 height 12
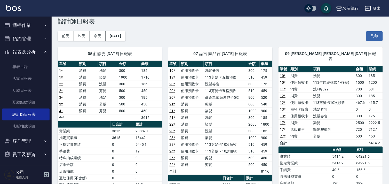
scroll to position [29, 0]
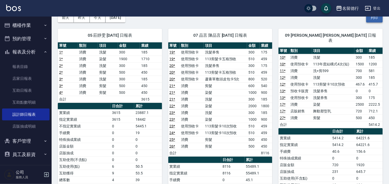
click at [376, 21] on button "列印" at bounding box center [375, 18] width 17 height 10
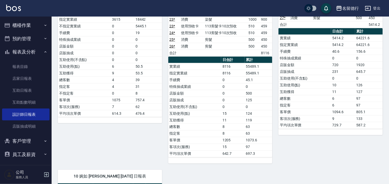
scroll to position [115, 0]
